Goal: Transaction & Acquisition: Purchase product/service

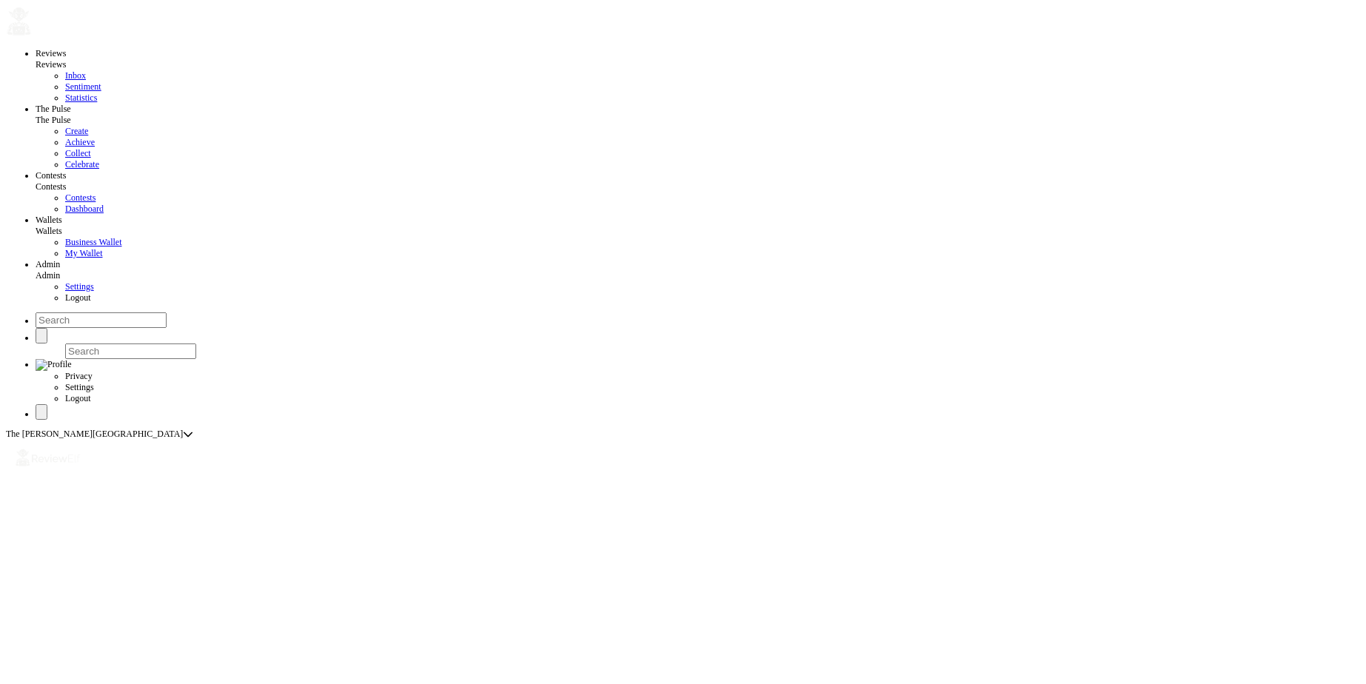
click at [597, 359] on span "Yes" at bounding box center [588, 353] width 16 height 11
click at [78, 651] on span "1 error" at bounding box center [62, 650] width 35 height 19
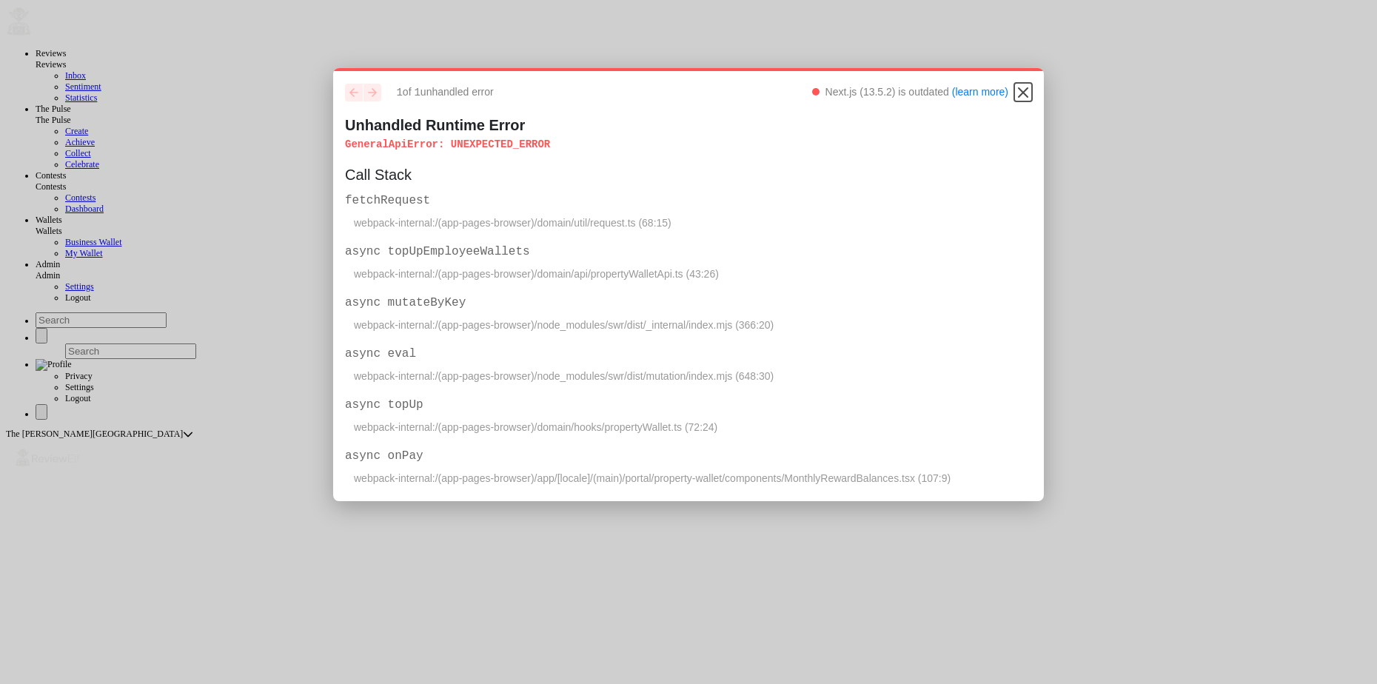
click at [1018, 88] on icon "Close" at bounding box center [1023, 93] width 18 height 18
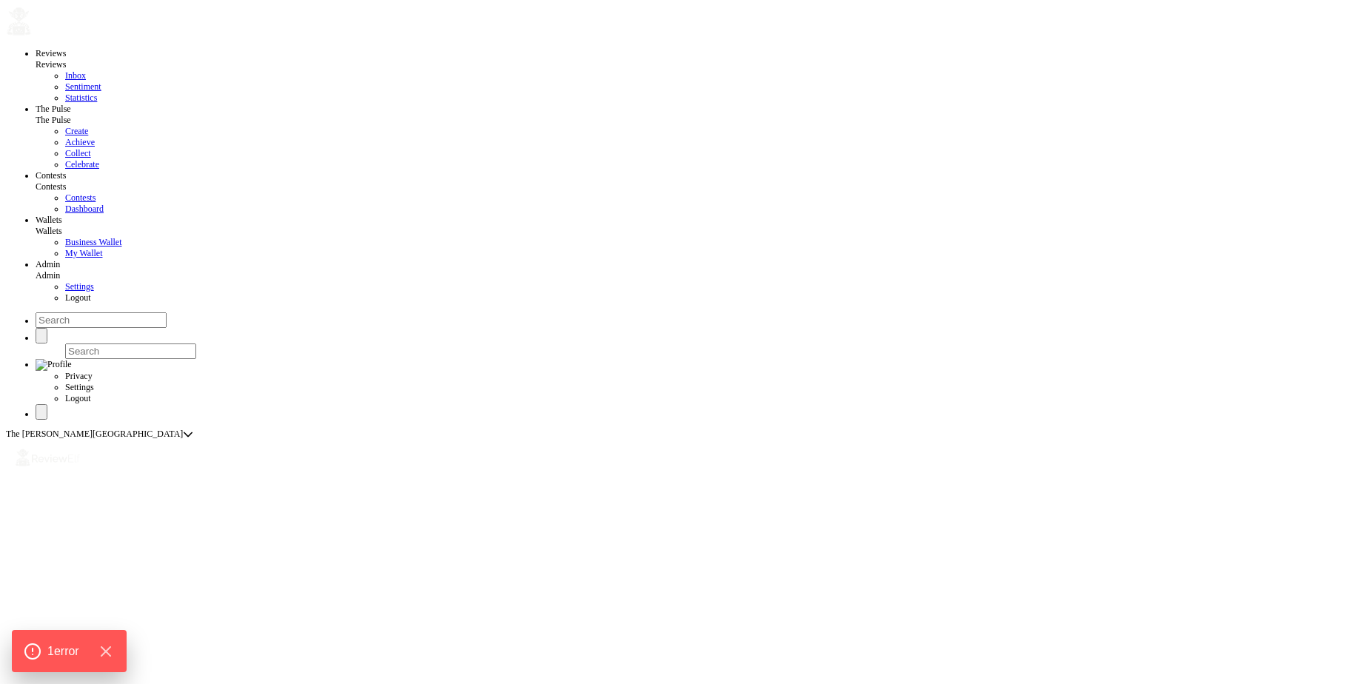
click at [113, 646] on icon "Hide Errors" at bounding box center [108, 651] width 19 height 19
click at [65, 203] on span "Contests" at bounding box center [80, 197] width 30 height 10
